Goal: Task Accomplishment & Management: Manage account settings

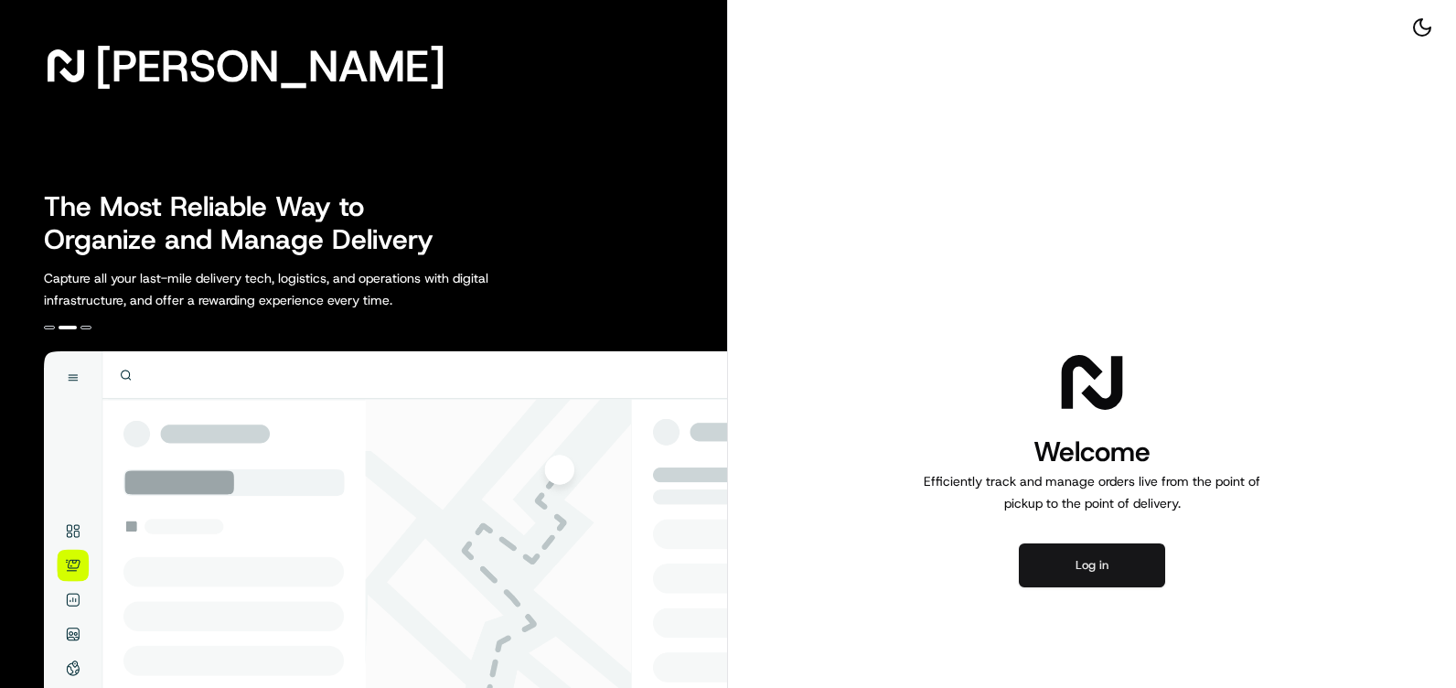
click at [1099, 567] on button "Log in" at bounding box center [1092, 565] width 146 height 44
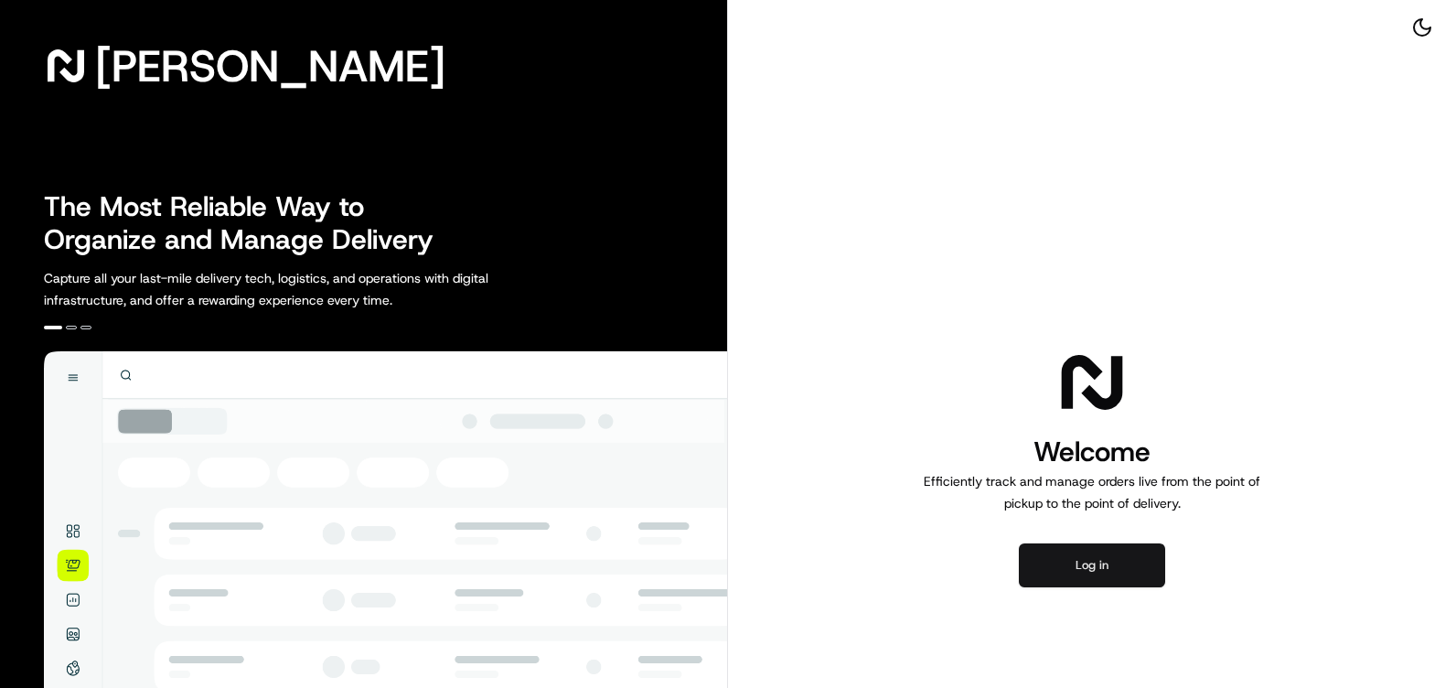
click at [1120, 570] on button "Log in" at bounding box center [1092, 565] width 146 height 44
